Goal: Task Accomplishment & Management: Use online tool/utility

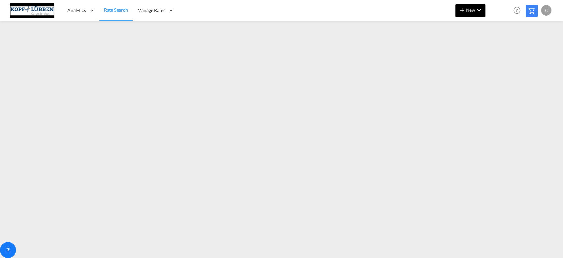
click at [471, 7] on button "New" at bounding box center [470, 10] width 30 height 13
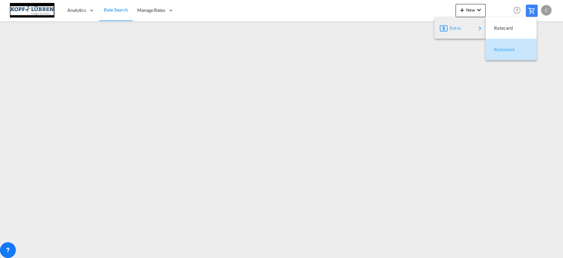
click at [517, 49] on div "Ratesheet" at bounding box center [506, 49] width 24 height 16
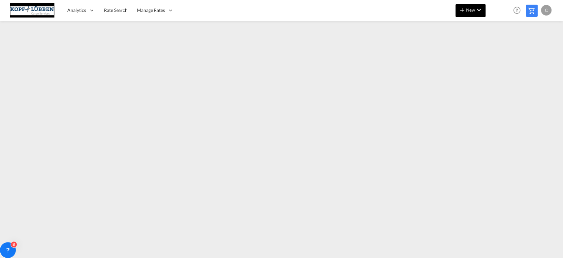
click at [467, 12] on span "New" at bounding box center [470, 9] width 25 height 5
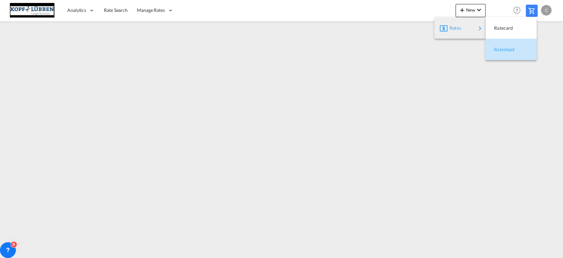
click at [501, 49] on span "Ratesheet" at bounding box center [497, 49] width 7 height 13
